Goal: Answer question/provide support: Share knowledge or assist other users

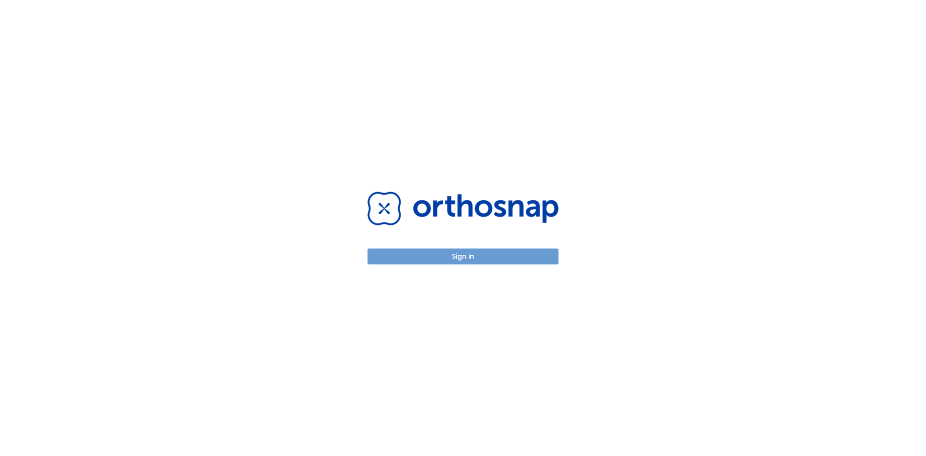
click at [493, 258] on button "Sign in" at bounding box center [463, 256] width 191 height 16
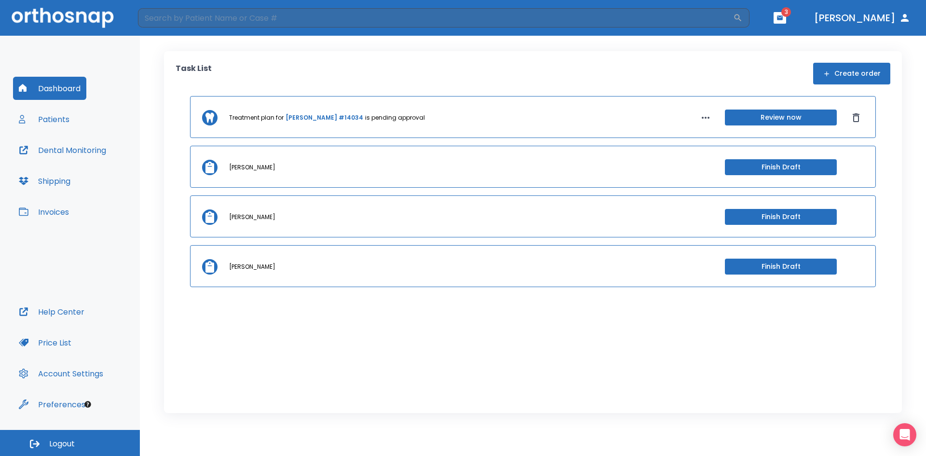
click at [63, 120] on button "Patients" at bounding box center [44, 119] width 62 height 23
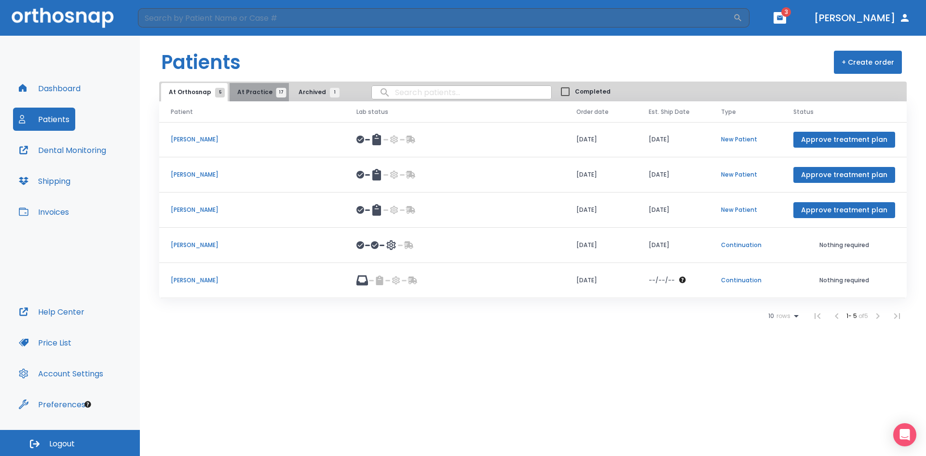
drag, startPoint x: 257, startPoint y: 93, endPoint x: 261, endPoint y: 97, distance: 5.8
click at [258, 95] on span "At Practice 17" at bounding box center [259, 92] width 44 height 9
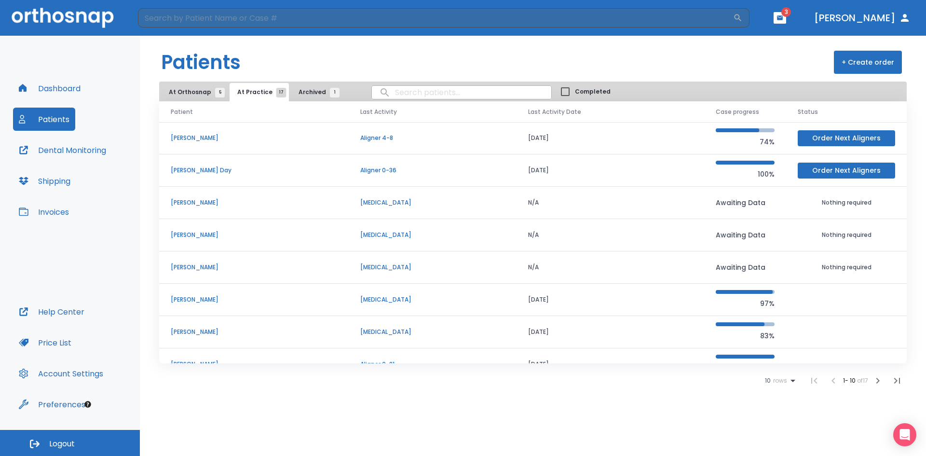
click at [195, 168] on p "Lyndsay Day" at bounding box center [254, 170] width 166 height 9
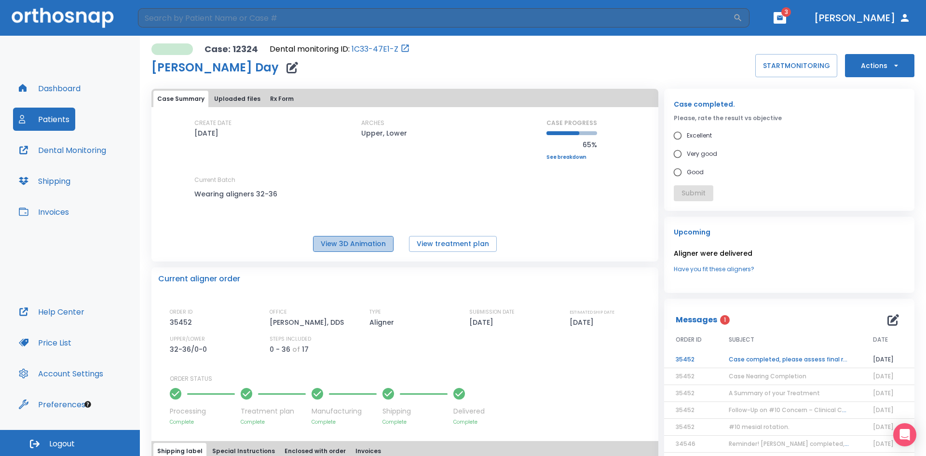
click at [352, 246] on button "View 3D Animation" at bounding box center [353, 244] width 81 height 16
click at [793, 357] on td "Case completed, please assess final result!" at bounding box center [789, 359] width 144 height 17
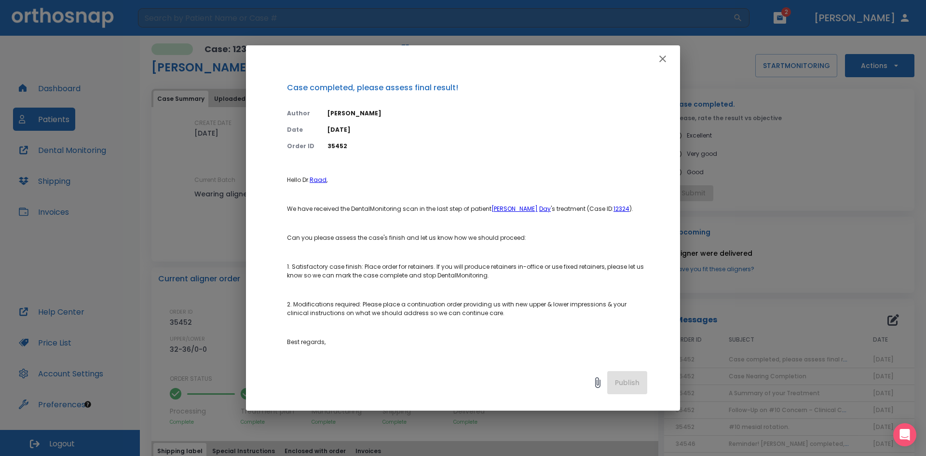
click at [662, 58] on icon "button" at bounding box center [663, 58] width 7 height 7
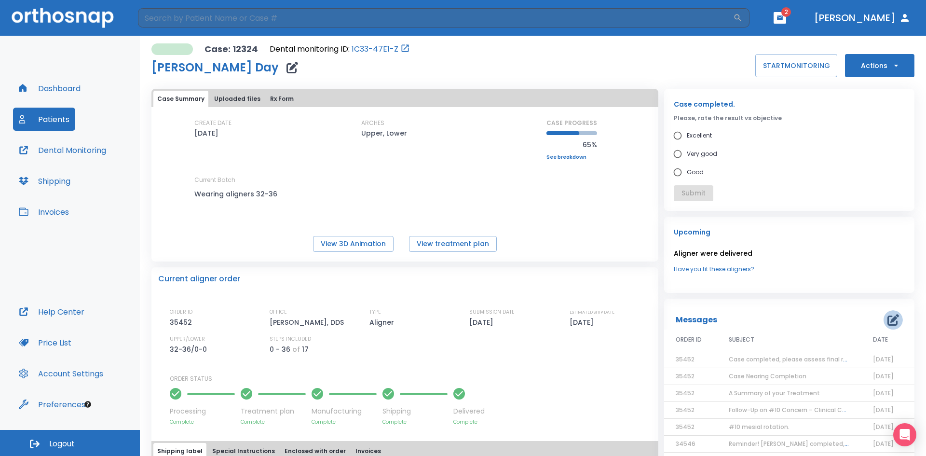
click at [888, 320] on icon "button" at bounding box center [894, 320] width 12 height 12
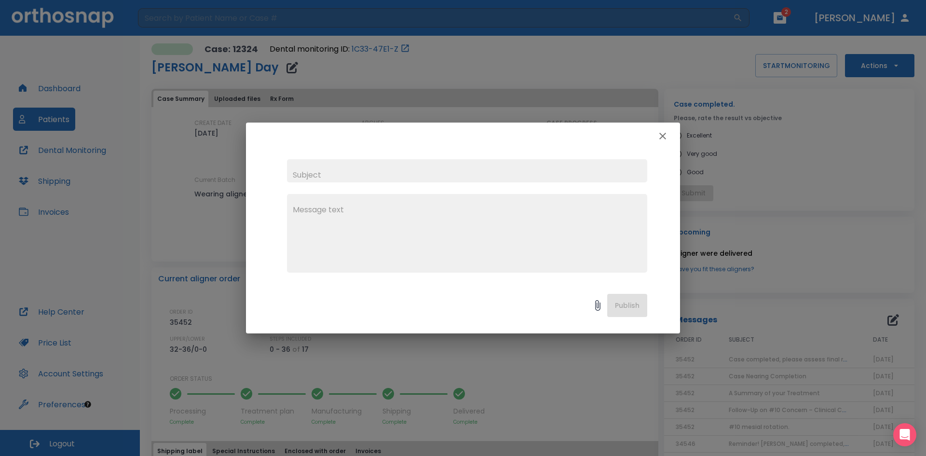
click at [327, 179] on input "text" at bounding box center [467, 170] width 360 height 23
type input "Case Evaluation."
click at [339, 222] on textarea at bounding box center [467, 237] width 349 height 67
click at [359, 211] on textarea "Ortho Evaluation today 8/19/25" at bounding box center [467, 237] width 349 height 67
click at [445, 211] on textarea "Ortho Evaluation in office today 8/19/25" at bounding box center [467, 237] width 349 height 67
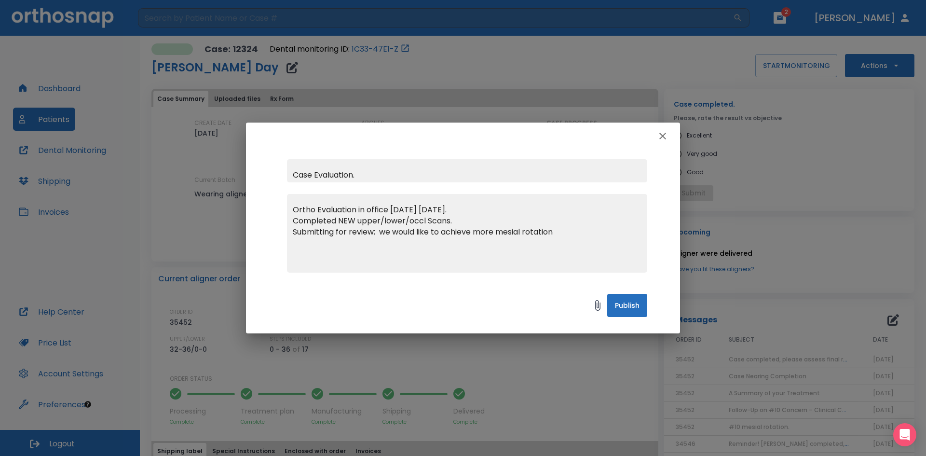
drag, startPoint x: 381, startPoint y: 233, endPoint x: 742, endPoint y: 294, distance: 366.1
click at [381, 235] on textarea "Ortho Evaluation in office today 8/19/25. Completed NEW upper/lower/occl Scans.…" at bounding box center [467, 237] width 349 height 67
click at [496, 244] on textarea "Ortho Evaluation in office today 8/19/25. Completed NEW upper/lower/occl Scans.…" at bounding box center [467, 237] width 349 height 67
click at [346, 255] on textarea "Ortho Evaluation in office today 8/19/25. Completed NEW upper/lower/occl Scans.…" at bounding box center [467, 237] width 349 height 67
click at [424, 251] on textarea "Ortho Evaluation in office today 8/19/25. Completed NEW upper/lower/occl Scans.…" at bounding box center [467, 237] width 349 height 67
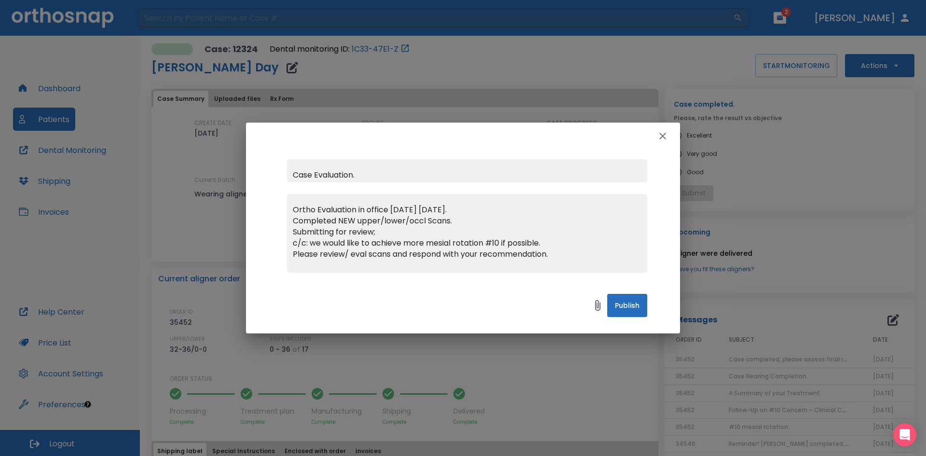
type textarea "Ortho Evaluation in office today 8/19/25. Completed NEW upper/lower/occl Scans.…"
click at [361, 175] on input "Case Evaluation." at bounding box center [467, 170] width 360 height 23
type input "Case Evaluation; c/c: #10"
drag, startPoint x: 312, startPoint y: 242, endPoint x: 429, endPoint y: 228, distance: 118.6
click at [310, 242] on textarea "Ortho Evaluation in office today 8/19/25. Completed NEW upper/lower/occl Scans.…" at bounding box center [467, 237] width 349 height 67
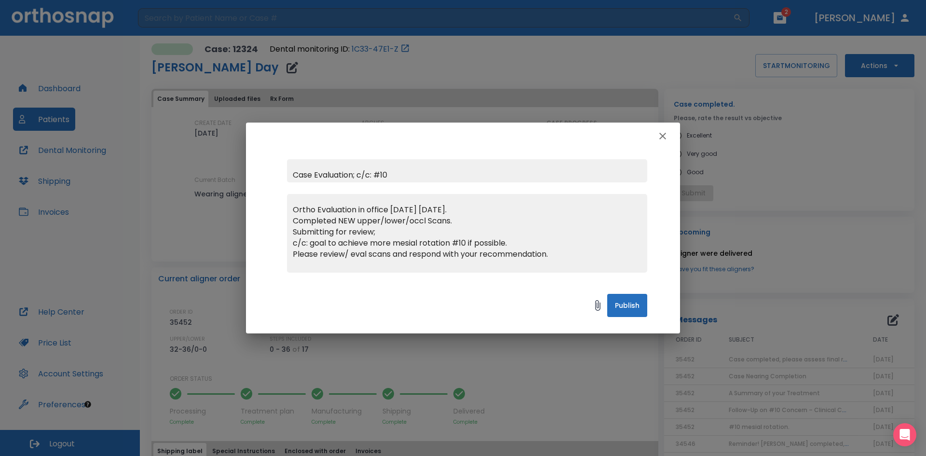
type textarea "Ortho Evaluation in office today 8/19/25. Completed NEW upper/lower/occl Scans.…"
click at [624, 306] on button "Publish" at bounding box center [627, 305] width 40 height 23
